Goal: Task Accomplishment & Management: Use online tool/utility

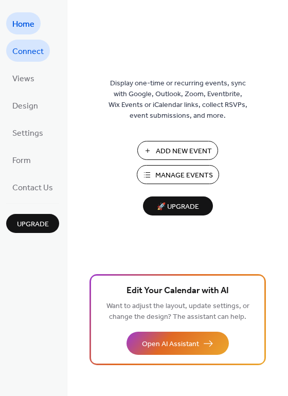
click at [32, 59] on span "Connect" at bounding box center [27, 52] width 31 height 16
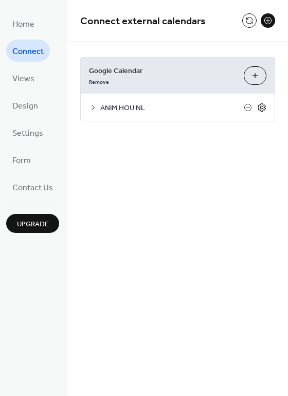
click at [262, 108] on icon at bounding box center [261, 107] width 9 height 9
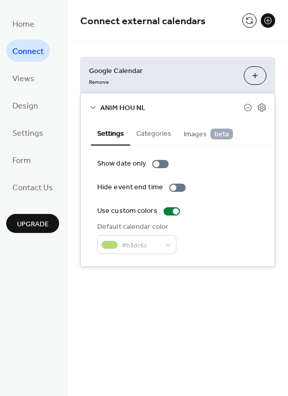
click at [231, 22] on span "Connect external calendars" at bounding box center [161, 21] width 162 height 21
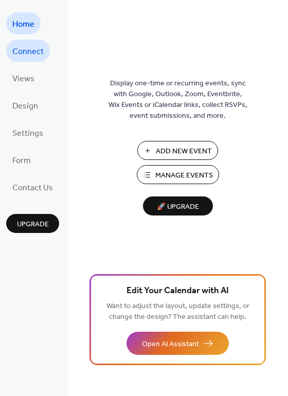
click at [27, 49] on span "Connect" at bounding box center [27, 52] width 31 height 16
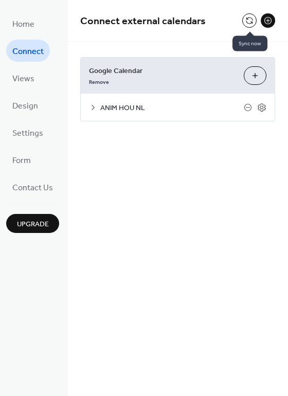
click at [250, 20] on button at bounding box center [250, 20] width 14 height 14
